Goal: Check status: Check status

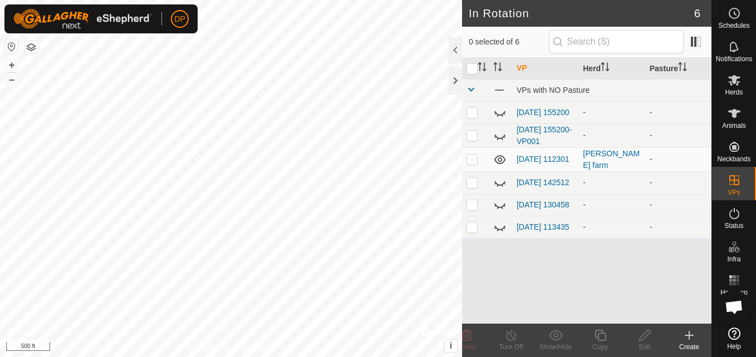
scroll to position [1158, 0]
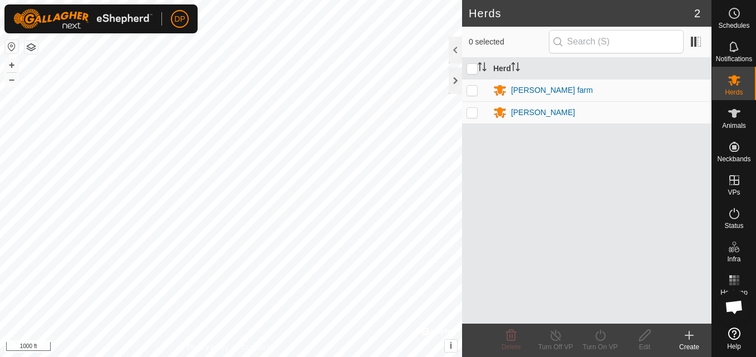
scroll to position [1158, 0]
click at [471, 90] on p-checkbox at bounding box center [472, 90] width 11 height 9
checkbox input "true"
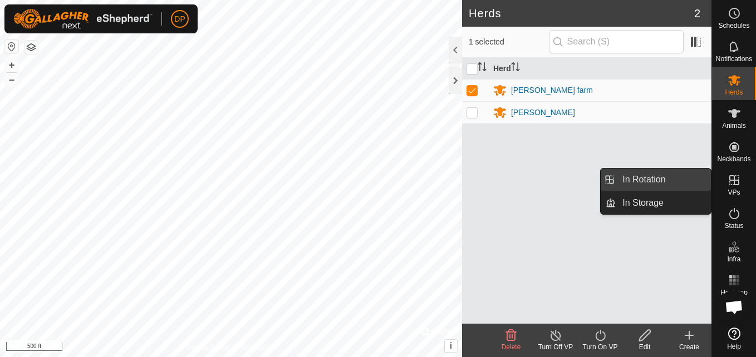
click at [696, 178] on link "In Rotation" at bounding box center [663, 180] width 95 height 22
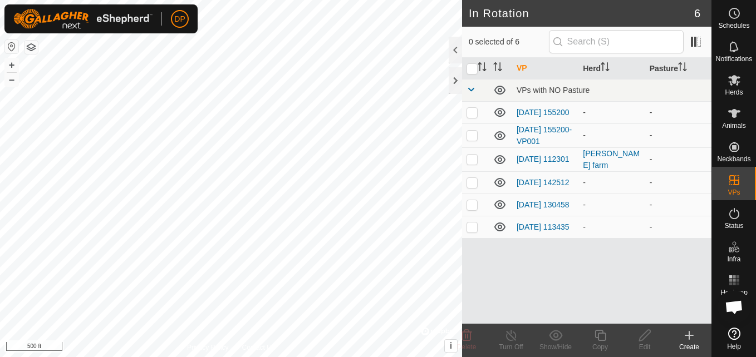
click at [500, 114] on icon at bounding box center [499, 112] width 13 height 13
click at [502, 139] on icon at bounding box center [499, 135] width 13 height 13
click at [501, 185] on icon at bounding box center [499, 182] width 13 height 13
click at [498, 212] on icon at bounding box center [499, 204] width 13 height 13
click at [497, 233] on icon at bounding box center [499, 227] width 13 height 13
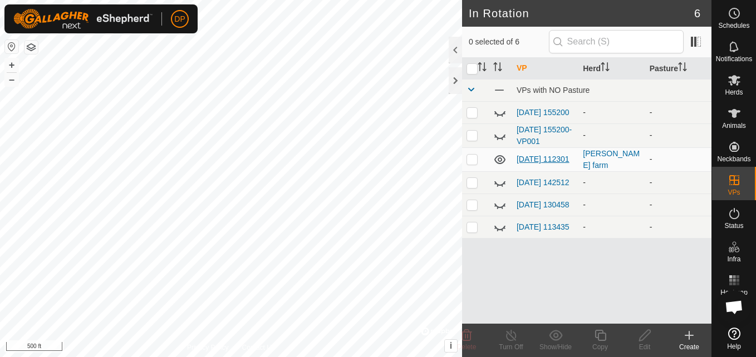
click at [545, 155] on link "[DATE] 112301" at bounding box center [543, 159] width 53 height 9
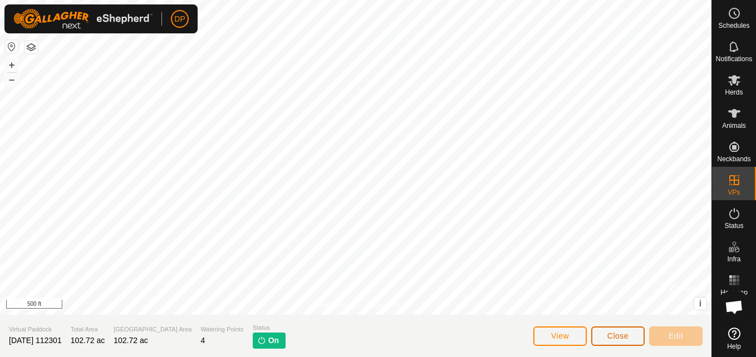
click at [614, 333] on span "Close" at bounding box center [618, 336] width 21 height 9
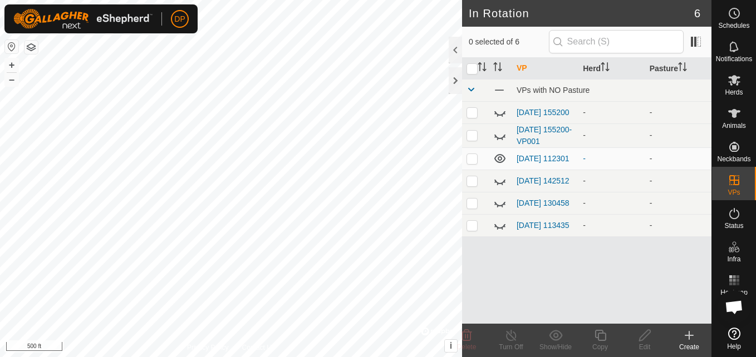
scroll to position [1158, 0]
click at [232, 0] on html "DP Schedules Notifications Herds Animals Neckbands VPs Status Infra Heatmap Hel…" at bounding box center [378, 178] width 756 height 357
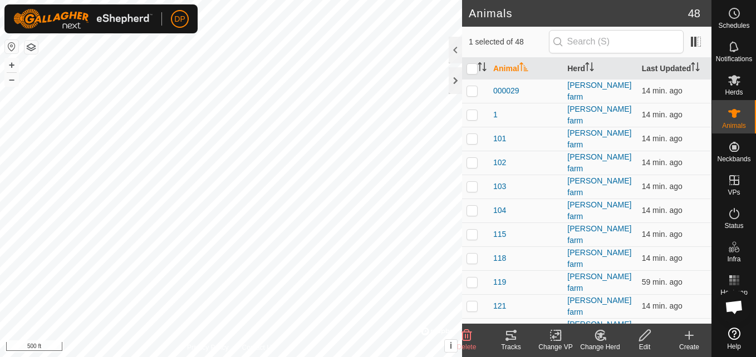
click at [515, 337] on icon at bounding box center [511, 335] width 10 height 9
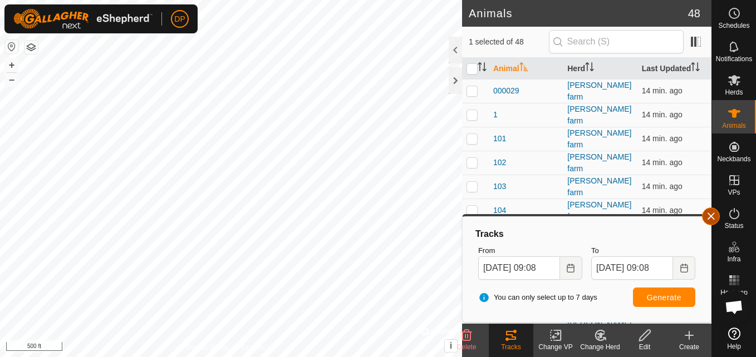
click at [712, 215] on button "button" at bounding box center [711, 217] width 18 height 18
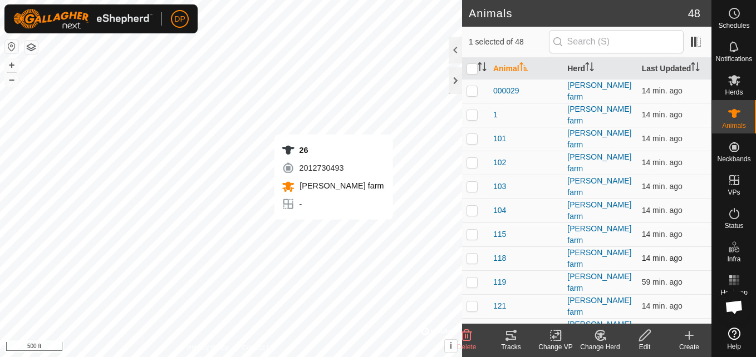
checkbox input "false"
click at [516, 332] on icon at bounding box center [511, 335] width 10 height 9
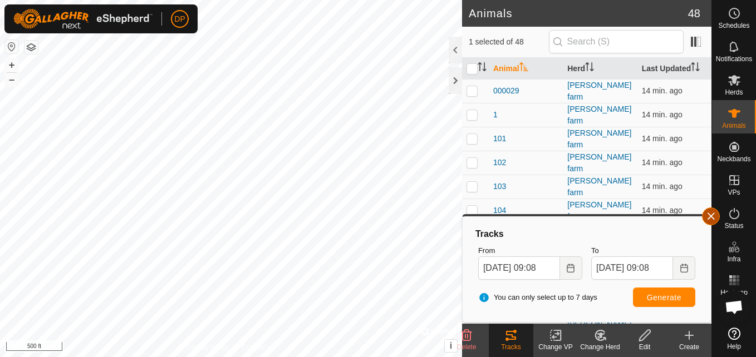
click at [712, 213] on button "button" at bounding box center [711, 217] width 18 height 18
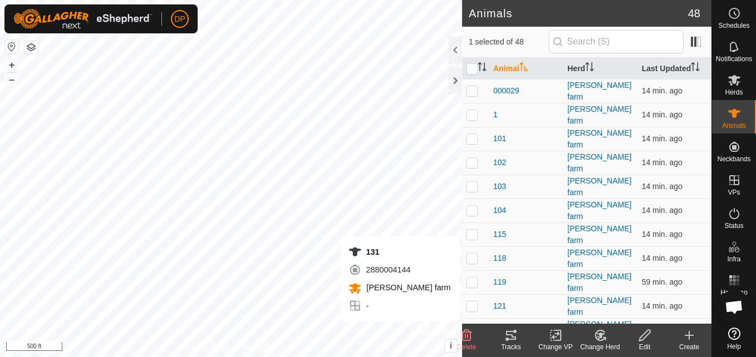
checkbox input "false"
click at [512, 339] on icon at bounding box center [511, 335] width 10 height 9
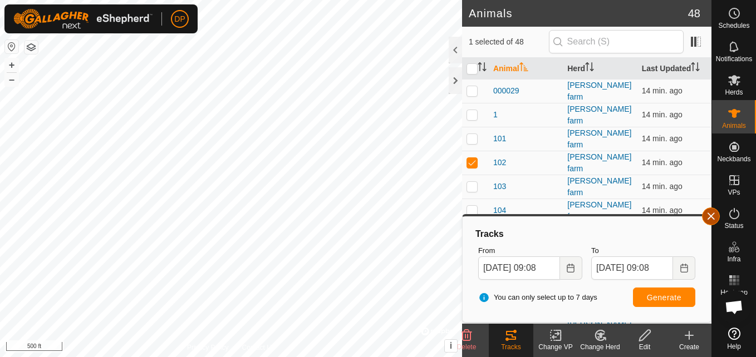
click at [712, 217] on button "button" at bounding box center [711, 217] width 18 height 18
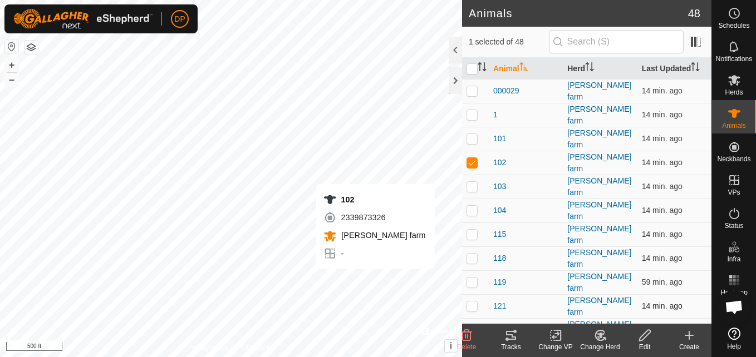
checkbox input "false"
click at [513, 342] on icon at bounding box center [510, 335] width 13 height 13
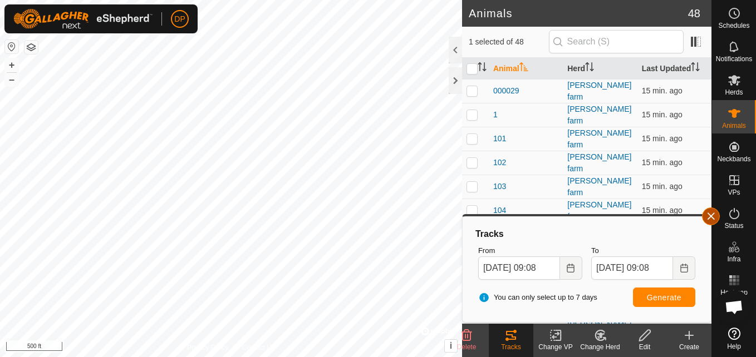
click at [710, 217] on button "button" at bounding box center [711, 217] width 18 height 18
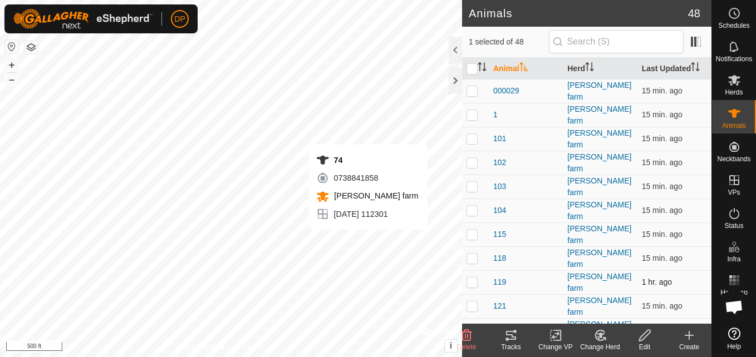
checkbox input "false"
click at [511, 334] on icon at bounding box center [510, 335] width 13 height 13
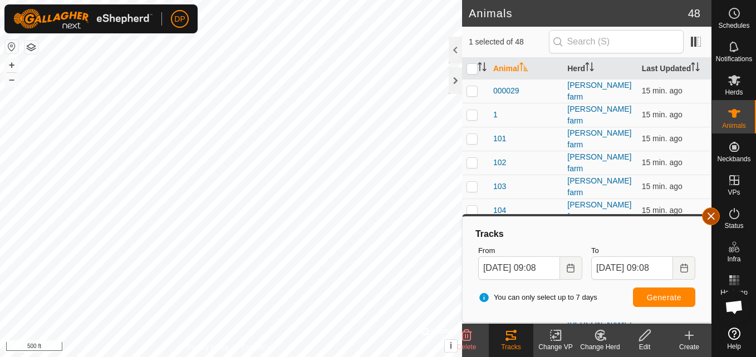
click at [711, 214] on button "button" at bounding box center [711, 217] width 18 height 18
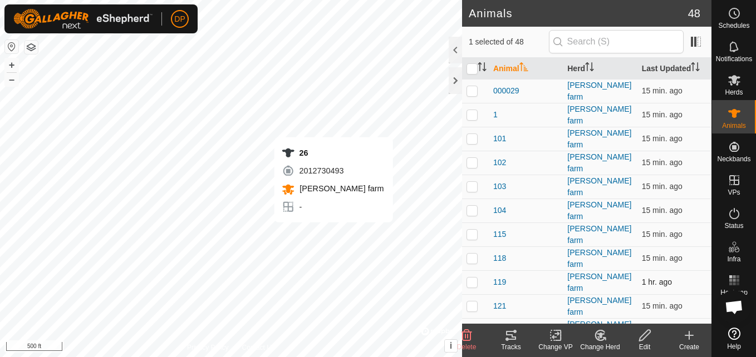
checkbox input "false"
click at [513, 337] on icon at bounding box center [511, 335] width 10 height 9
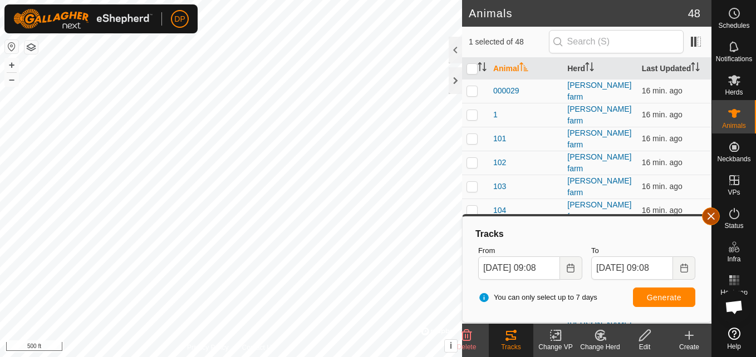
click at [712, 214] on button "button" at bounding box center [711, 217] width 18 height 18
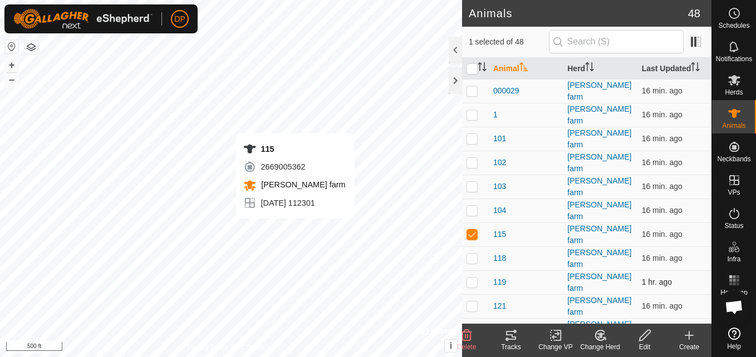
checkbox input "false"
click at [513, 338] on icon at bounding box center [511, 335] width 10 height 9
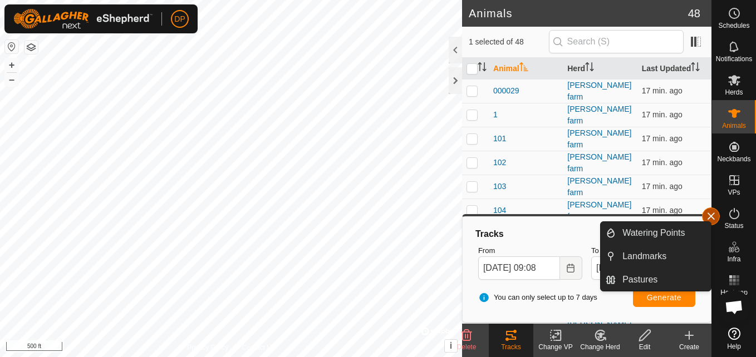
click at [712, 215] on button "button" at bounding box center [711, 217] width 18 height 18
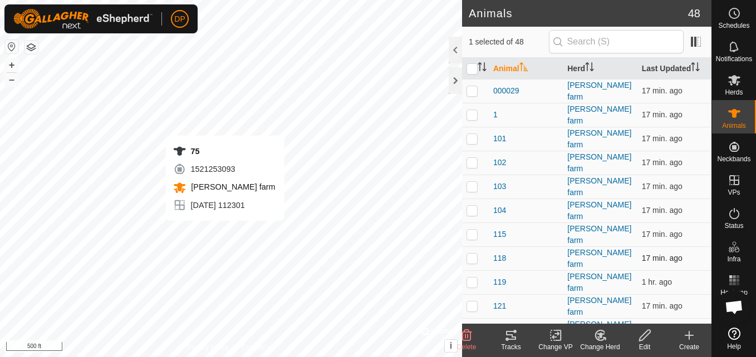
checkbox input "false"
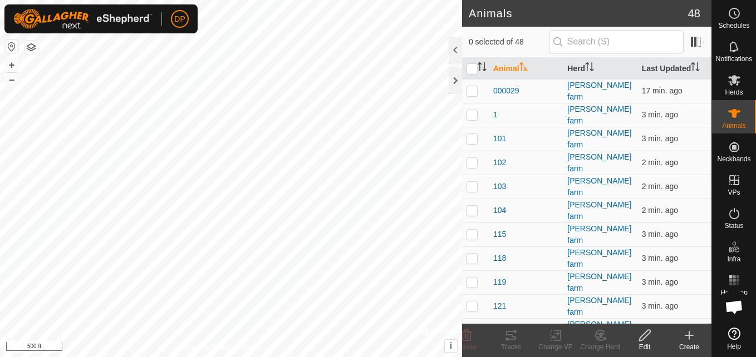
scroll to position [1158, 0]
